Goal: Task Accomplishment & Management: Complete application form

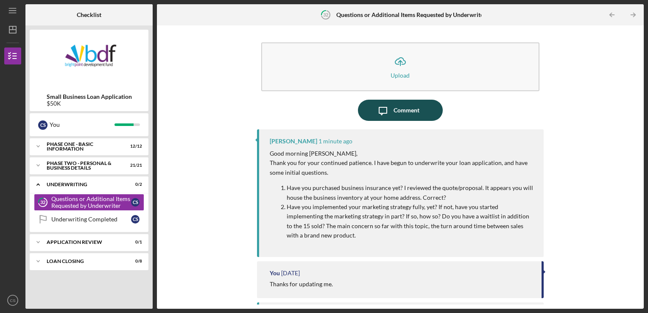
click at [406, 111] on div "Comment" at bounding box center [406, 110] width 26 height 21
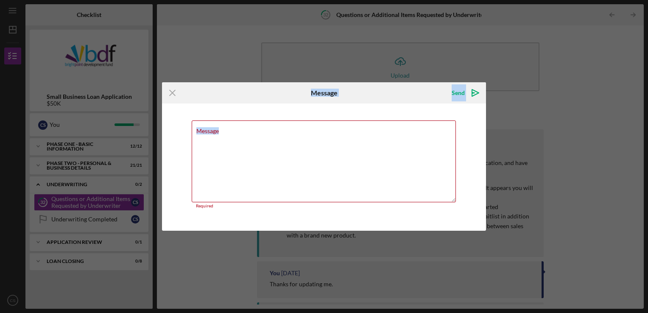
drag, startPoint x: 297, startPoint y: 95, endPoint x: 520, endPoint y: 117, distance: 224.7
click at [520, 117] on div "Icon/Menu Close Message Send Icon/icon-invite-send Message Required Cancel Send…" at bounding box center [324, 156] width 648 height 313
click at [346, 125] on textarea "Message" at bounding box center [324, 161] width 264 height 82
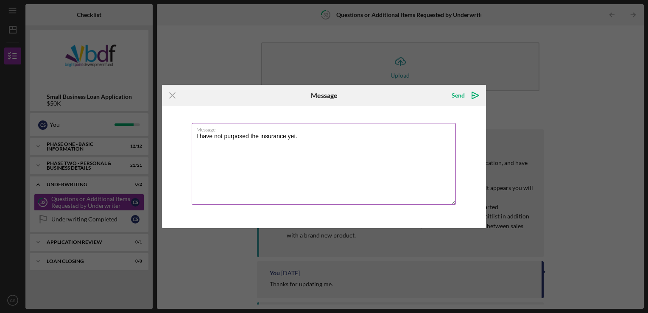
click at [300, 135] on textarea "I have not purposed the insurance yet." at bounding box center [324, 164] width 264 height 82
drag, startPoint x: 402, startPoint y: 135, endPoint x: 325, endPoint y: 141, distance: 76.9
click at [325, 141] on textarea "I have not purposed the insurance yet. I can as soon as you would need me to." at bounding box center [324, 164] width 264 height 82
click at [348, 156] on textarea "I have not purposed the insurance yet. I can as soon as you would need me to." at bounding box center [324, 164] width 264 height 82
drag, startPoint x: 412, startPoint y: 136, endPoint x: 186, endPoint y: 147, distance: 226.1
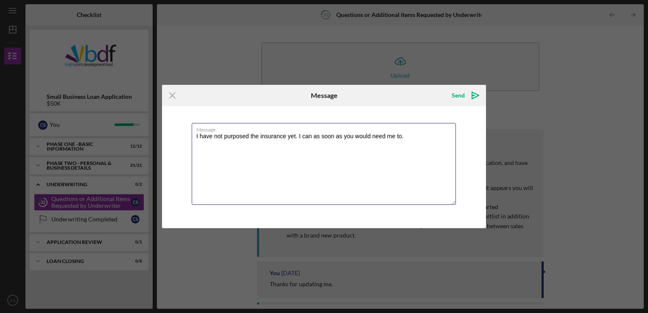
click at [186, 147] on div "Message I have not purposed the insurance yet. I can as soon as you would need …" at bounding box center [324, 167] width 324 height 122
type textarea "I have not purposed the insurance yet. I can as soon as you would need me to."
click at [169, 95] on icon "Icon/Menu Close" at bounding box center [172, 95] width 21 height 21
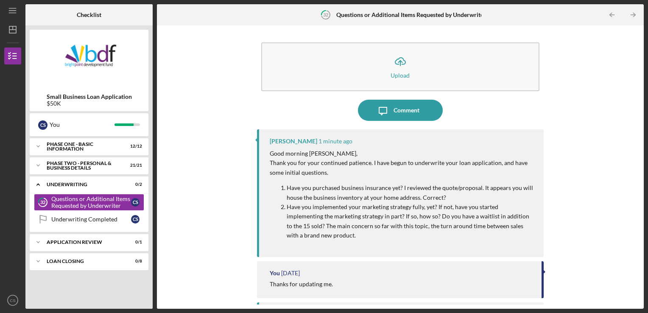
drag, startPoint x: 270, startPoint y: 155, endPoint x: 514, endPoint y: 233, distance: 256.4
click at [514, 233] on div "Good morning Cody, Thank you for your continued patience. I have begun to under…" at bounding box center [403, 197] width 266 height 97
copy div "Good morning Cody, Thank you for your continued patience. I have begun to under…"
click at [392, 117] on icon "Icon/Message" at bounding box center [382, 110] width 21 height 21
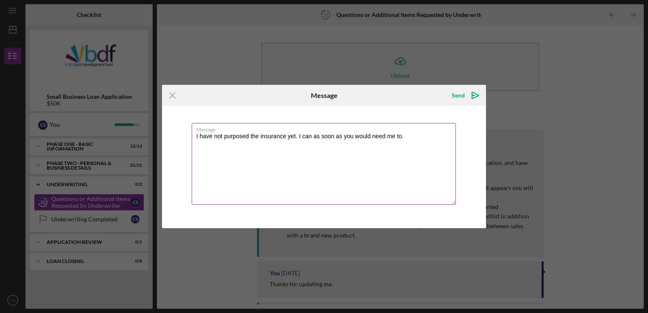
click at [408, 135] on textarea "I have not purposed the insurance yet. I can as soon as you would need me to." at bounding box center [324, 164] width 264 height 82
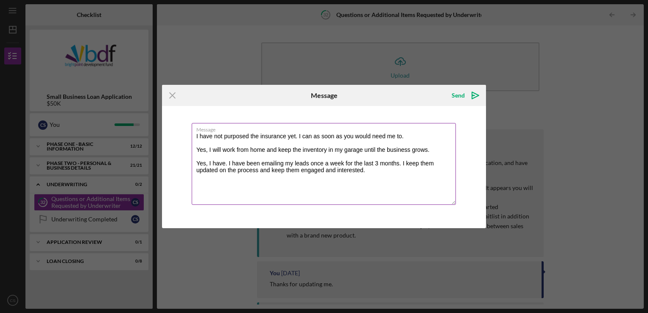
click at [368, 169] on textarea "I have not purposed the insurance yet. I can as soon as you would need me to. Y…" at bounding box center [324, 164] width 264 height 82
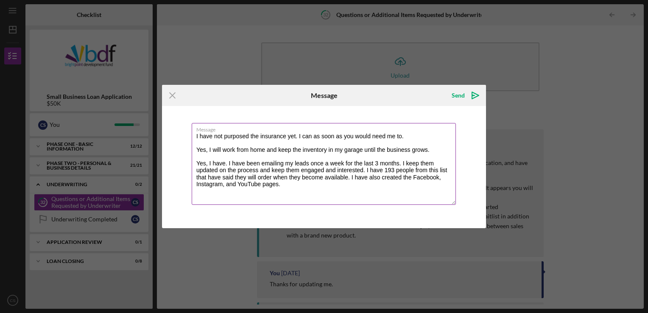
click at [283, 183] on textarea "I have not purposed the insurance yet. I can as soon as you would need me to. Y…" at bounding box center [324, 164] width 264 height 82
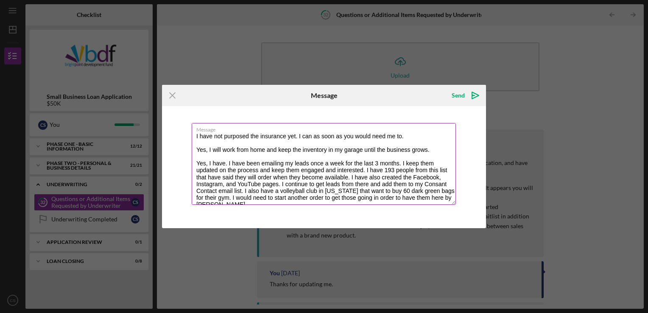
scroll to position [3, 0]
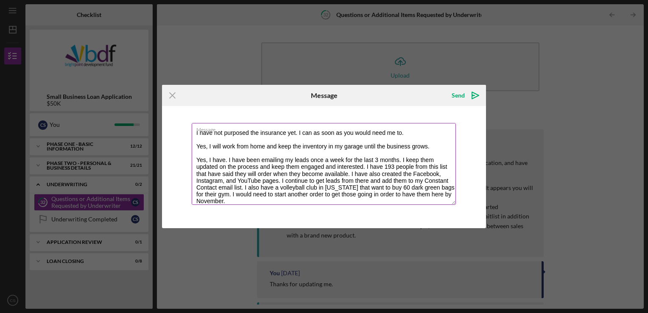
click at [239, 200] on textarea "I have not purposed the insurance yet. I can as soon as you would need me to. Y…" at bounding box center [324, 164] width 264 height 82
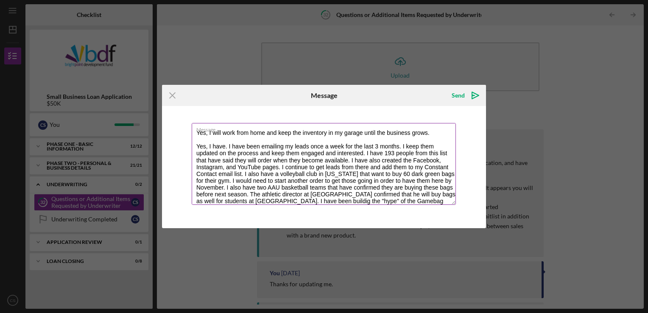
scroll to position [24, 0]
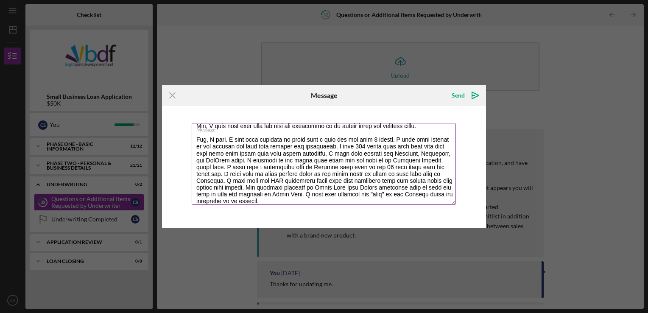
click at [299, 198] on textarea "Message" at bounding box center [324, 164] width 264 height 82
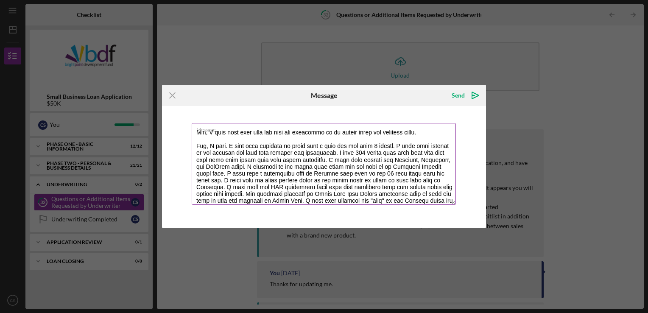
scroll to position [27, 0]
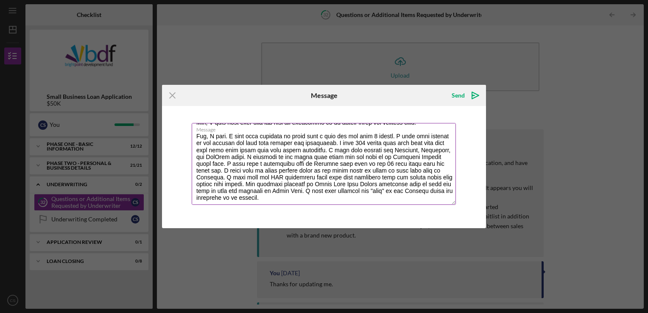
click at [207, 190] on textarea "Message" at bounding box center [324, 164] width 264 height 82
drag, startPoint x: 345, startPoint y: 199, endPoint x: 352, endPoint y: 199, distance: 6.8
click at [345, 199] on textarea "Message" at bounding box center [324, 164] width 264 height 82
type textarea "I have not purposed the insurance yet. I can as soon as you would need me to. Y…"
click at [463, 91] on div "Send" at bounding box center [457, 95] width 13 height 17
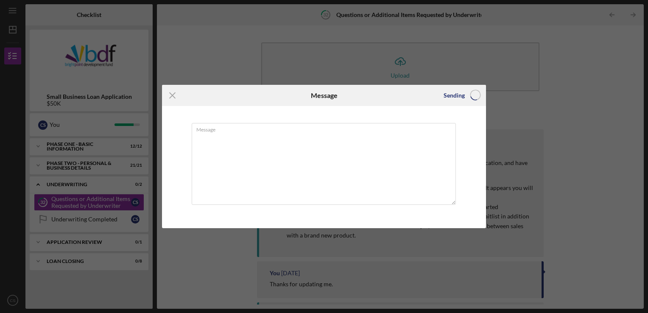
scroll to position [0, 0]
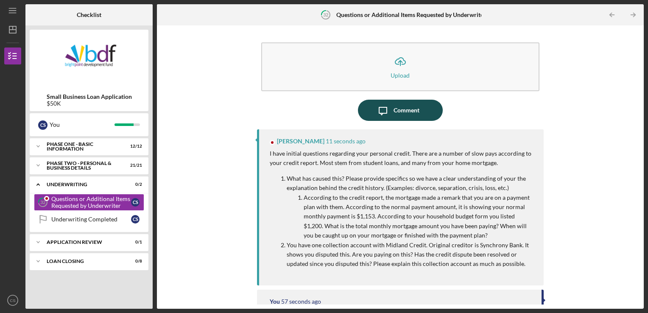
click at [398, 111] on div "Comment" at bounding box center [406, 110] width 26 height 21
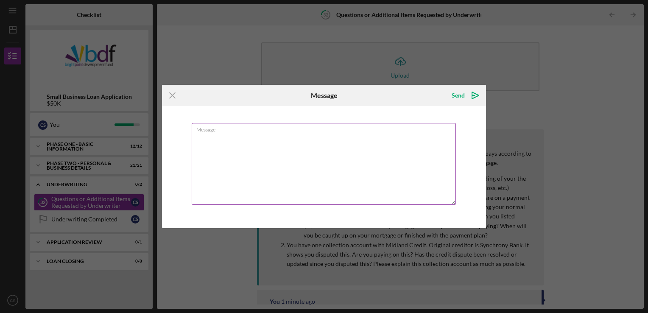
click at [201, 136] on textarea "Message" at bounding box center [324, 164] width 264 height 82
click at [269, 154] on textarea "I got behind on my mortgage a couple years ago when i was in between jobs." at bounding box center [324, 164] width 264 height 82
drag, startPoint x: 400, startPoint y: 135, endPoint x: 450, endPoint y: 147, distance: 52.3
click at [400, 135] on textarea "I got behind on my mortgage a couple years ago when i was in between jobs." at bounding box center [324, 164] width 264 height 82
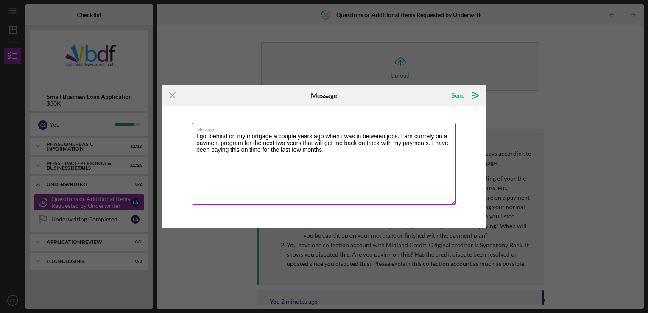
drag, startPoint x: 425, startPoint y: 135, endPoint x: 416, endPoint y: 127, distance: 12.0
click at [415, 126] on label "Message" at bounding box center [325, 127] width 259 height 9
click at [415, 126] on textarea "I got behind on my mortgage a couple years ago when i was in between jobs. I am…" at bounding box center [324, 164] width 264 height 82
click at [399, 152] on textarea "I got behind on my mortgage a couple years ago when i was in between jobs. I am…" at bounding box center [324, 164] width 264 height 82
click at [421, 170] on textarea "I got behind on my mortgage a couple years ago when i was in between jobs. I am…" at bounding box center [324, 164] width 264 height 82
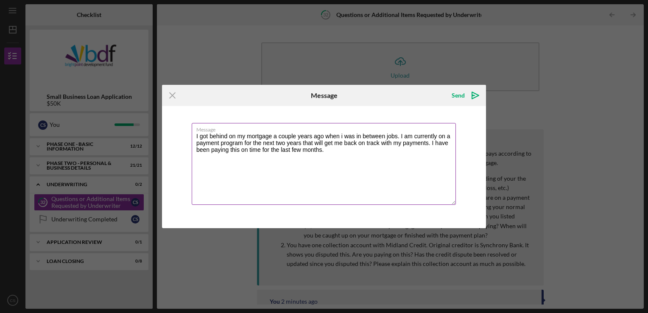
click at [327, 152] on textarea "I got behind on my mortgage a couple years ago when i was in between jobs. I am…" at bounding box center [324, 164] width 264 height 82
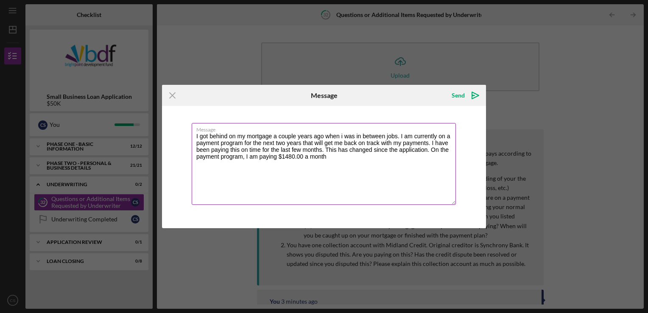
click at [328, 157] on textarea "I got behind on my mortgage a couple years ago when i was in between jobs. I am…" at bounding box center [324, 164] width 264 height 82
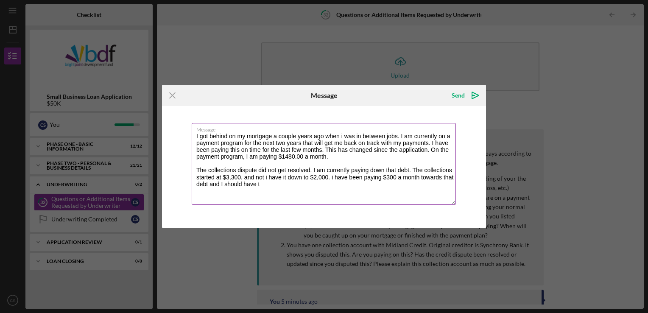
click at [242, 177] on textarea "I got behind on my mortgage a couple years ago when i was in between jobs. I am…" at bounding box center [324, 164] width 264 height 82
click at [333, 177] on textarea "I got behind on my mortgage a couple years ago when i was in between jobs. I am…" at bounding box center [324, 164] width 264 height 82
click at [266, 184] on textarea "I got behind on my mortgage a couple years ago when i was in between jobs. I am…" at bounding box center [324, 164] width 264 height 82
click at [311, 186] on textarea "I got behind on my mortgage a couple years ago when I was in between jobs. I am…" at bounding box center [324, 164] width 264 height 82
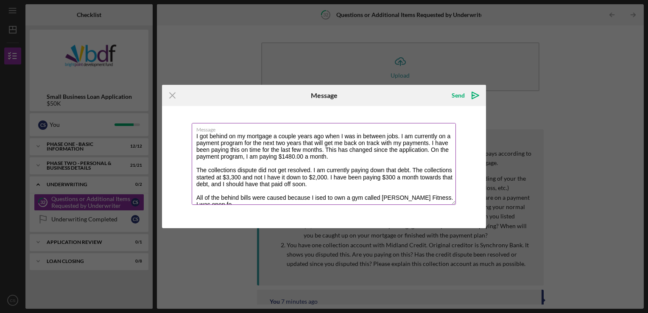
scroll to position [3, 0]
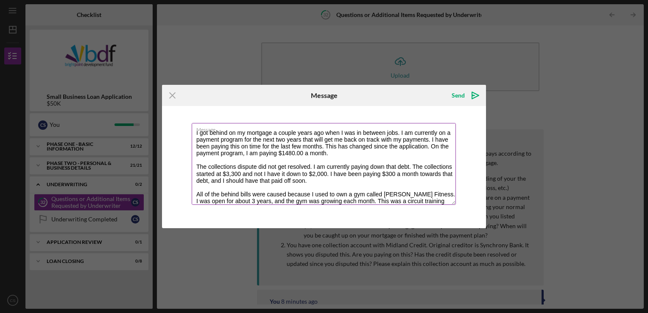
click at [442, 201] on textarea "I got behind on my mortgage a couple years ago when I was in between jobs. I am…" at bounding box center [324, 164] width 264 height 82
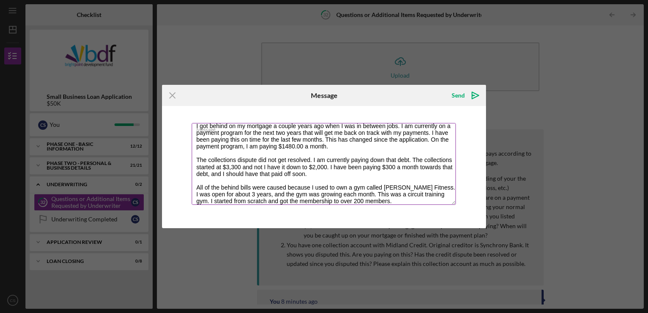
click at [382, 202] on textarea "I got behind on my mortgage a couple years ago when I was in between jobs. I am…" at bounding box center [324, 164] width 264 height 82
click at [315, 199] on textarea "I got behind on my mortgage a couple years ago when I was in between jobs. I am…" at bounding box center [324, 164] width 264 height 82
click at [366, 199] on textarea "I got behind on my mortgage a couple years ago when I was in between jobs. I am…" at bounding box center [324, 164] width 264 height 82
click at [305, 203] on textarea "I got behind on my mortgage a couple years ago when I was in between jobs. I am…" at bounding box center [324, 164] width 264 height 82
click at [385, 203] on textarea "I got behind on my mortgage a couple years ago when I was in between jobs. I am…" at bounding box center [324, 164] width 264 height 82
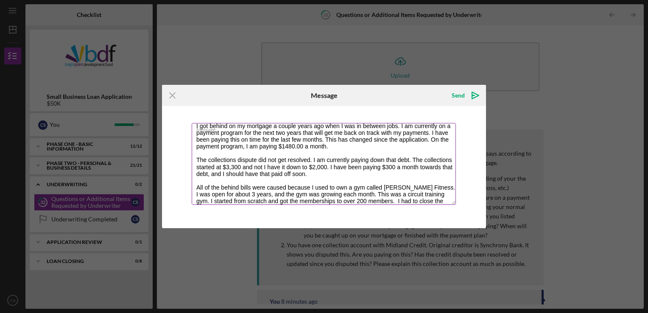
scroll to position [17, 0]
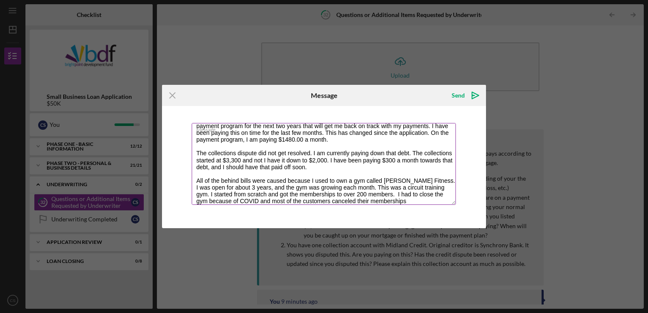
click at [404, 203] on textarea "I got behind on my mortgage a couple years ago when I was in between jobs. I am…" at bounding box center [324, 164] width 264 height 82
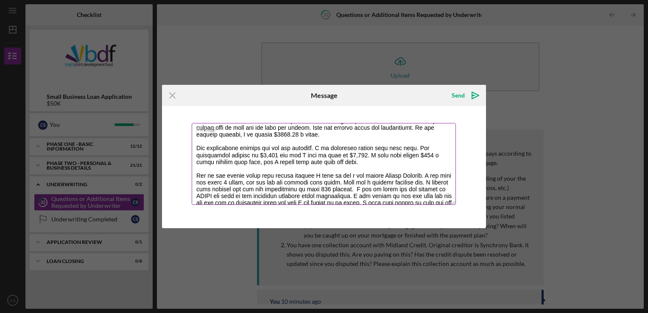
scroll to position [34, 0]
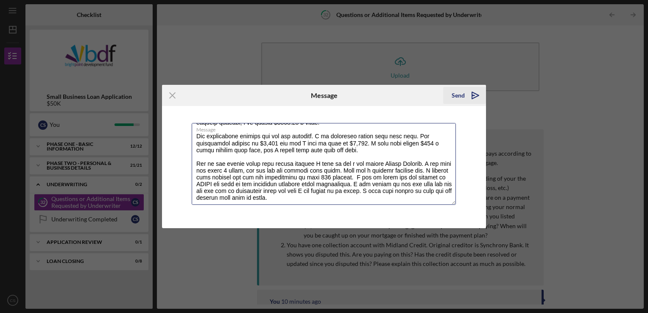
type textarea "I got behind on my mortgage a couple years ago when I was in between jobs. I am…"
click at [461, 97] on div "Send" at bounding box center [457, 95] width 13 height 17
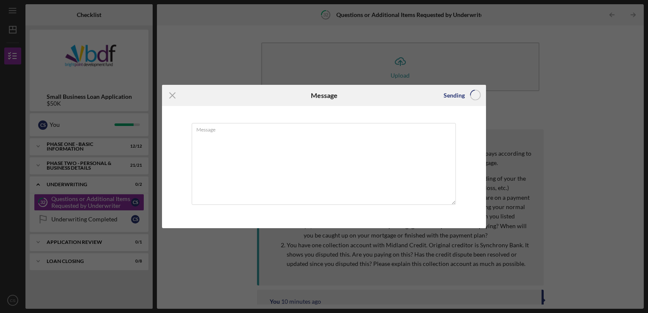
scroll to position [0, 0]
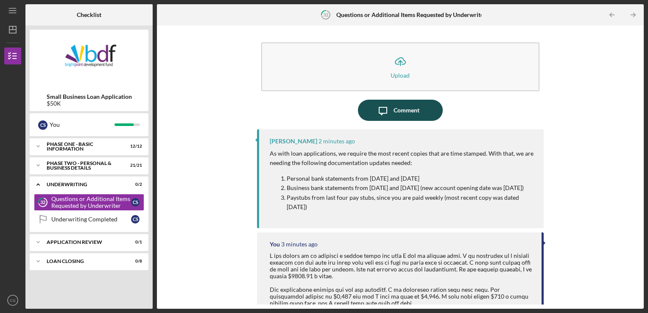
click at [397, 112] on div "Comment" at bounding box center [406, 110] width 26 height 21
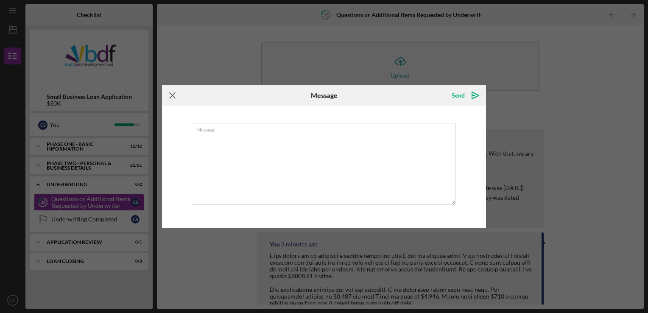
click at [173, 94] on g at bounding box center [173, 96] width 6 height 6
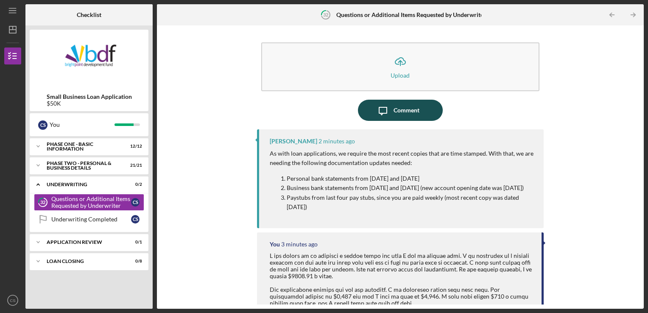
click at [393, 109] on div "Comment" at bounding box center [406, 110] width 26 height 21
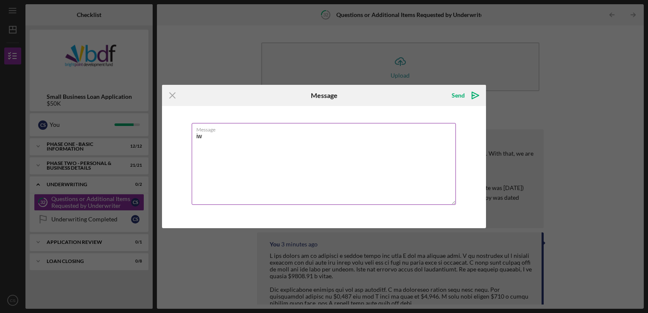
type textarea "i"
type textarea "I will start uploading them."
click at [464, 100] on button "Send Icon/icon-invite-send" at bounding box center [464, 95] width 43 height 17
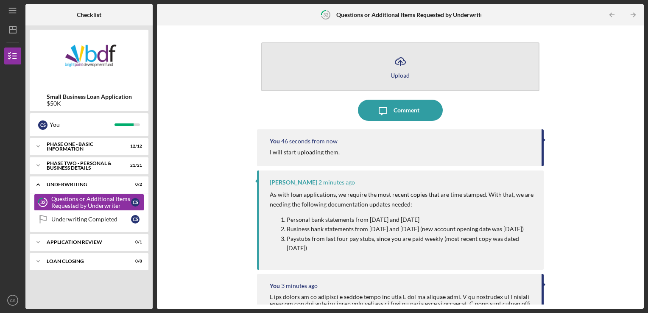
click at [398, 60] on icon "Icon/Upload" at bounding box center [399, 61] width 21 height 21
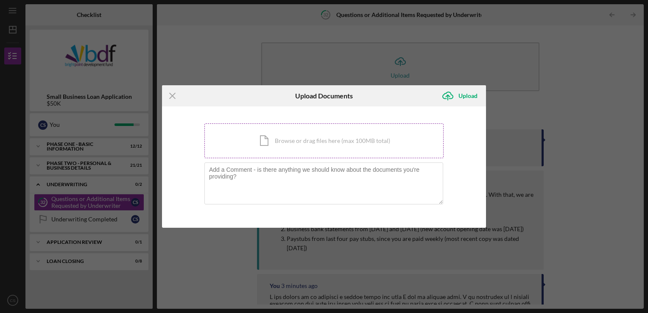
click at [297, 139] on div "Icon/Document Browse or drag files here (max 100MB total) Tap to choose files o…" at bounding box center [323, 140] width 239 height 35
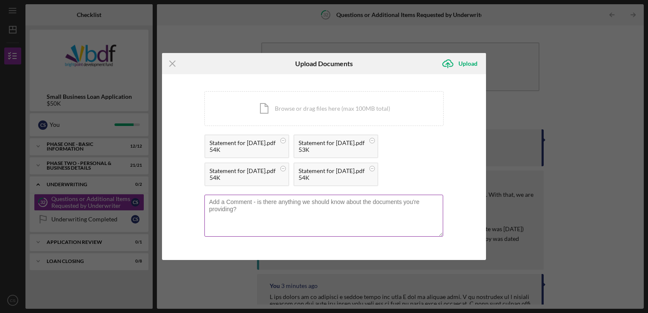
click at [225, 203] on textarea at bounding box center [323, 216] width 239 height 42
type textarea "1st job statements."
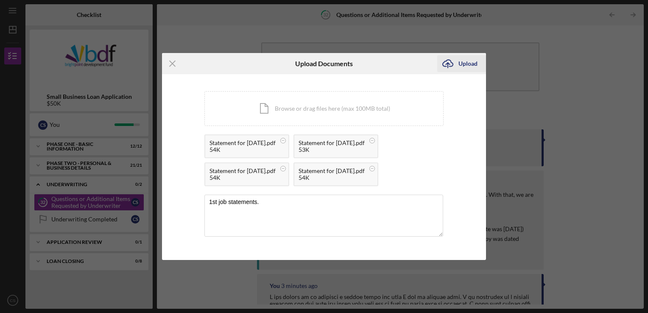
click at [461, 65] on div "Upload" at bounding box center [467, 63] width 19 height 17
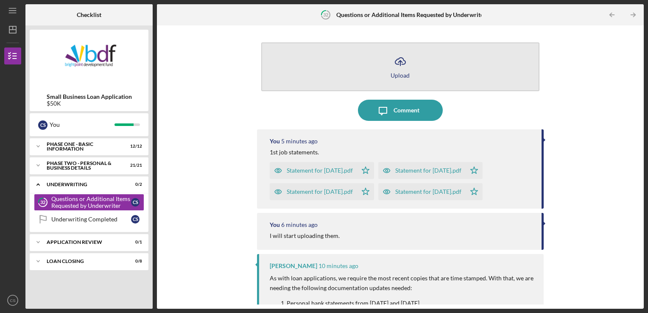
click at [397, 60] on icon "Icon/Upload" at bounding box center [399, 61] width 21 height 21
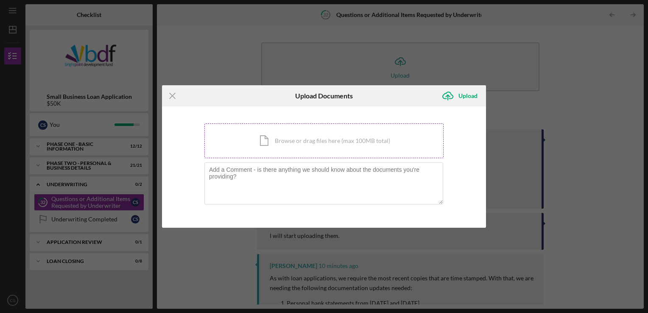
click at [326, 136] on div "Icon/Document Browse or drag files here (max 100MB total) Tap to choose files o…" at bounding box center [323, 140] width 239 height 35
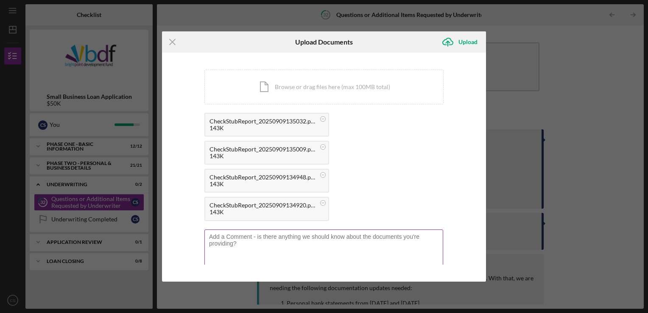
click at [241, 237] on textarea at bounding box center [323, 250] width 239 height 42
type textarea "2nd job."
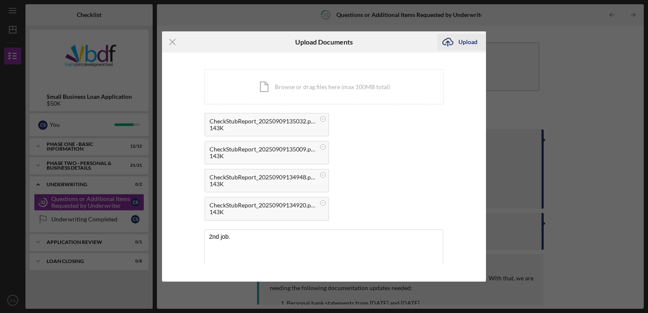
click at [451, 42] on icon "Icon/Upload" at bounding box center [447, 41] width 21 height 21
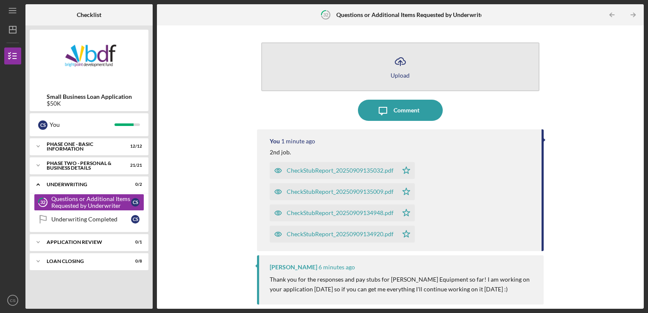
click at [398, 60] on icon "Icon/Upload" at bounding box center [399, 61] width 21 height 21
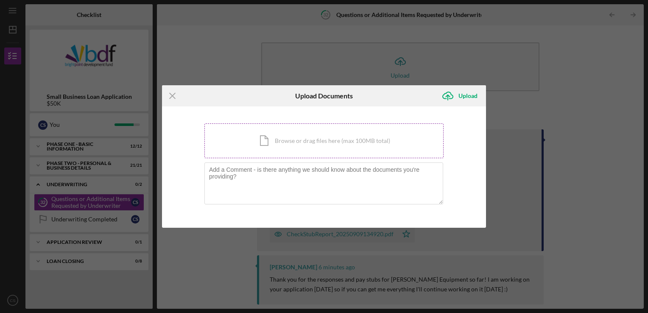
click at [310, 141] on div "Icon/Document Browse or drag files here (max 100MB total) Tap to choose files o…" at bounding box center [323, 140] width 239 height 35
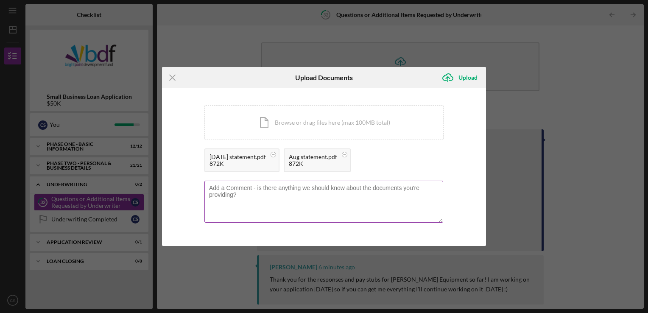
click at [247, 192] on textarea at bounding box center [323, 202] width 239 height 42
type textarea "Personal bank statements"
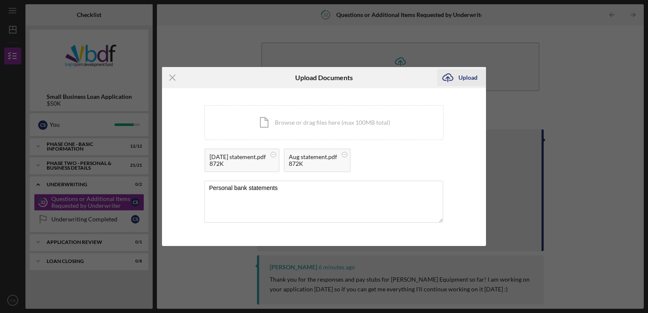
click at [464, 77] on div "Upload" at bounding box center [467, 77] width 19 height 17
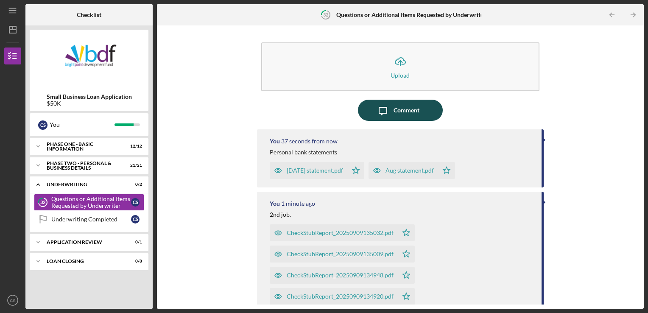
click at [398, 111] on div "Comment" at bounding box center [406, 110] width 26 height 21
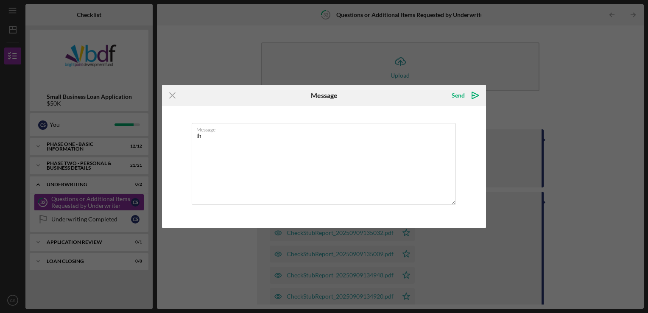
type textarea "t"
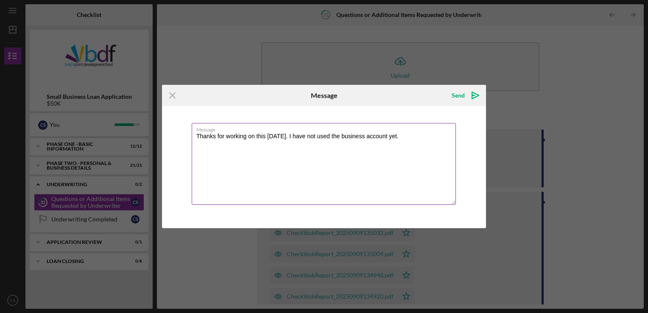
click at [401, 134] on textarea "Thanks for working on this today. I have not used the business account yet." at bounding box center [324, 164] width 264 height 82
click at [283, 136] on textarea "Thanks for working on this today. I have not used the business account yet. No …" at bounding box center [324, 164] width 264 height 82
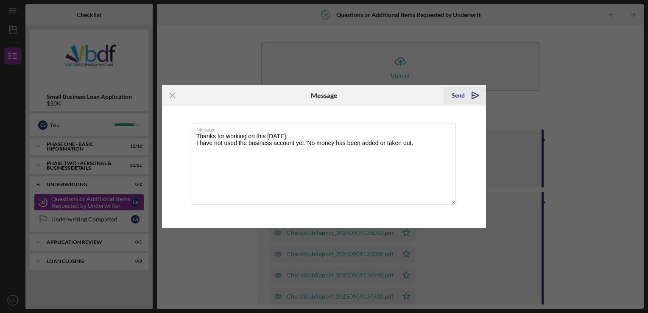
type textarea "Thanks for working on this today. I have not used the business account yet. No …"
click at [468, 97] on icon "Icon/icon-invite-send" at bounding box center [474, 95] width 21 height 21
